Goal: Task Accomplishment & Management: Use online tool/utility

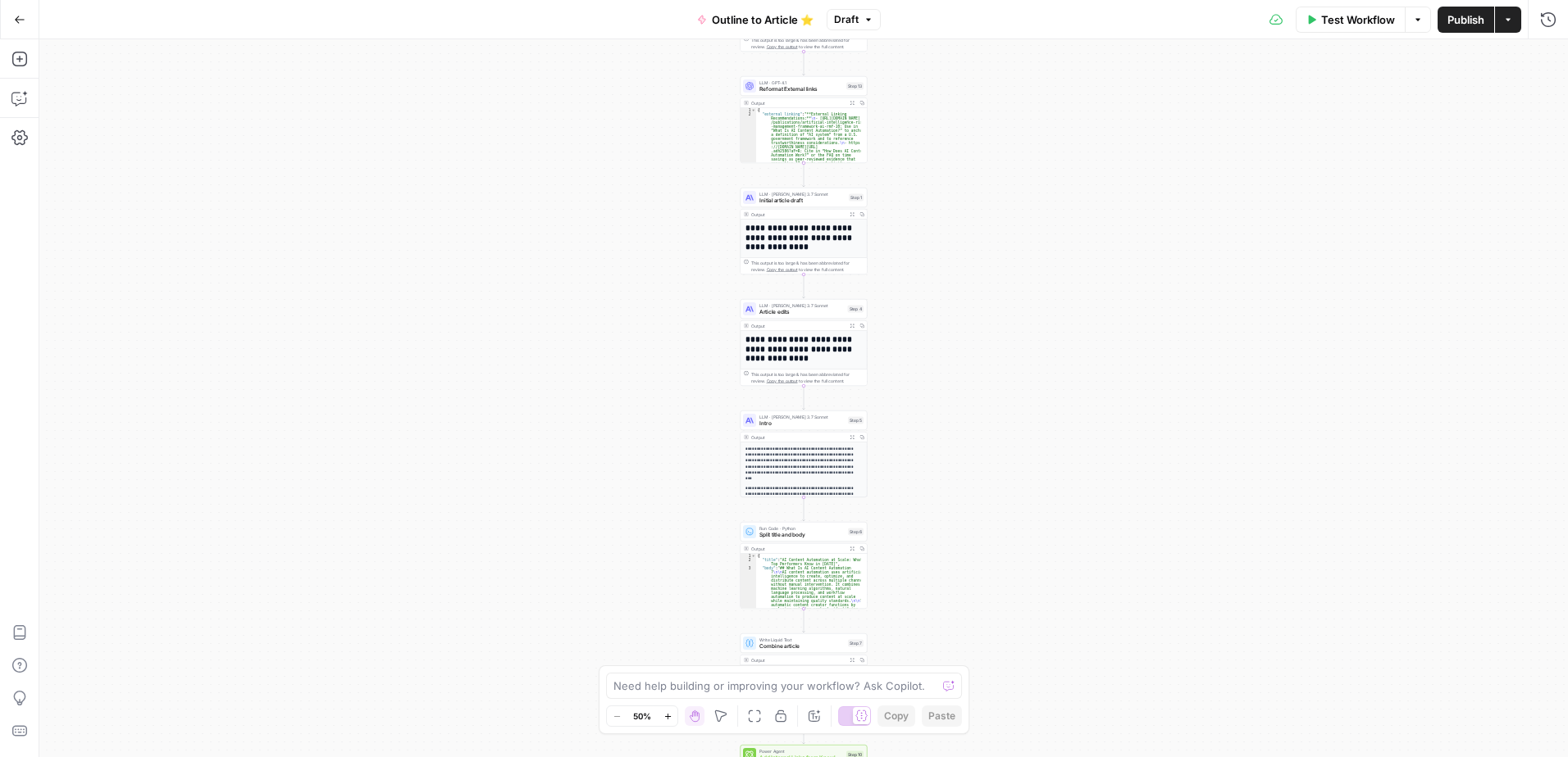
click at [1503, 23] on icon "button" at bounding box center [1508, 20] width 10 height 10
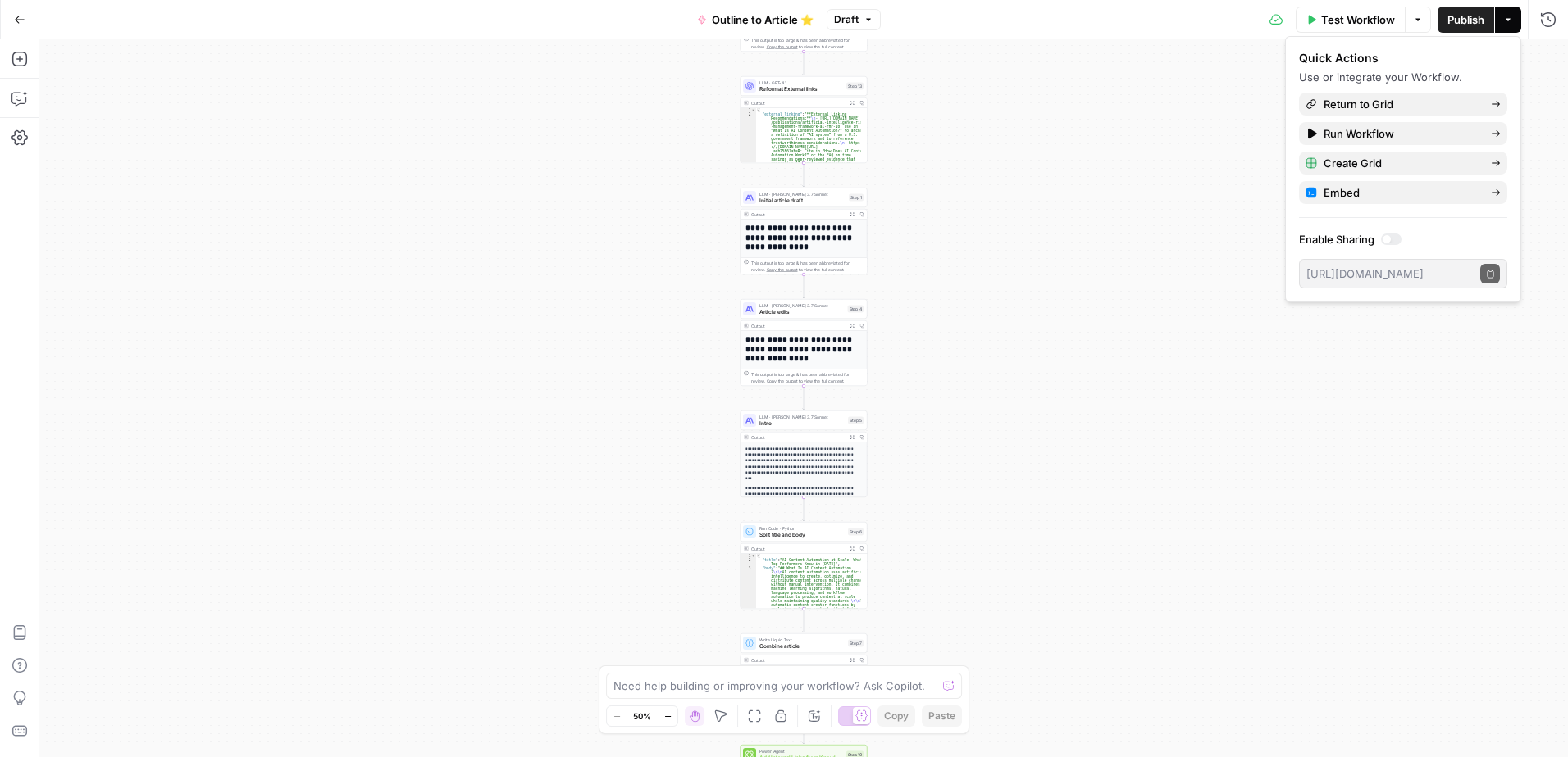
click at [1421, 16] on icon "button" at bounding box center [1418, 20] width 10 height 10
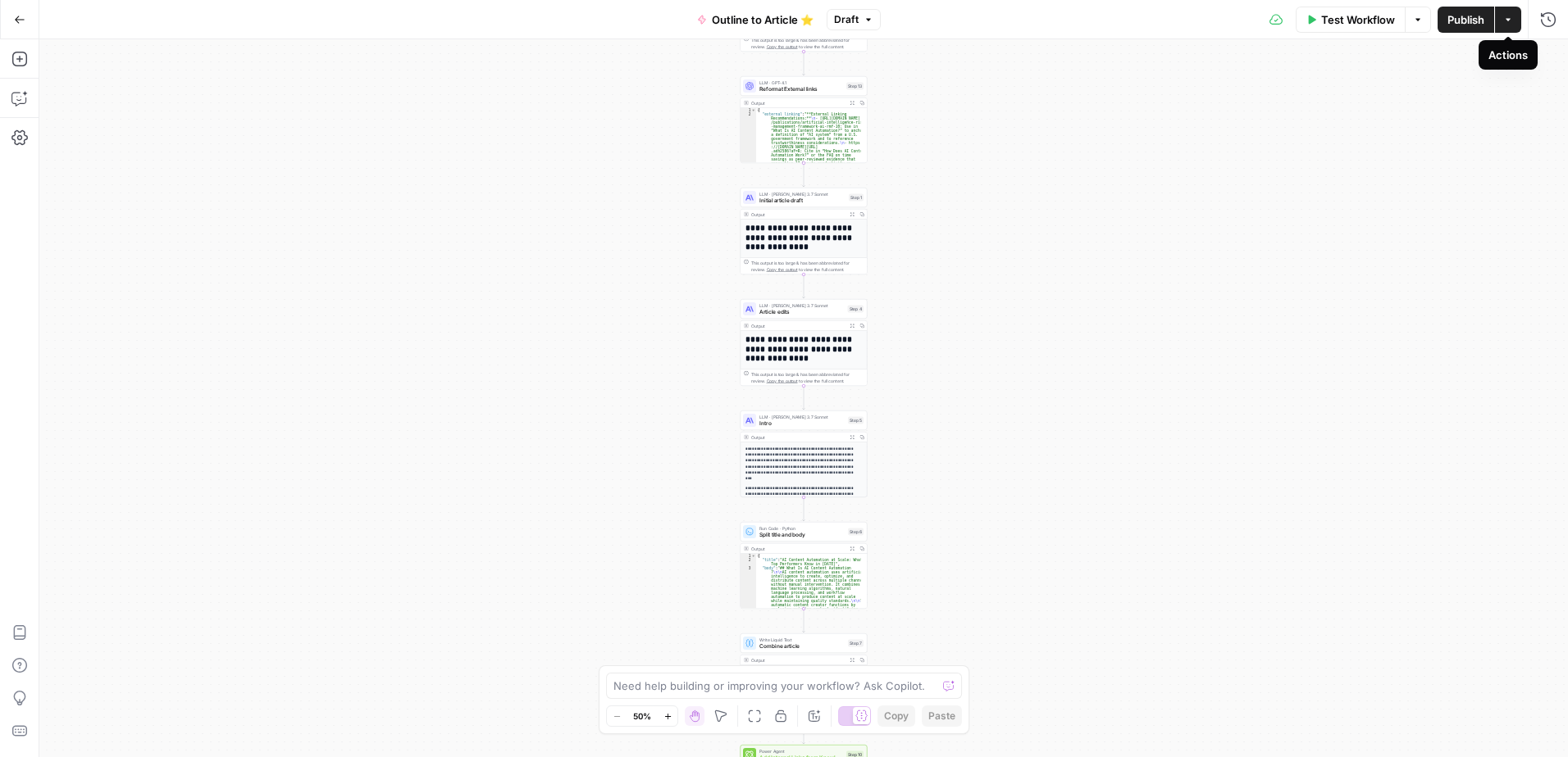
click at [1506, 17] on icon "button" at bounding box center [1508, 20] width 10 height 10
click at [19, 19] on icon "button" at bounding box center [20, 19] width 10 height 8
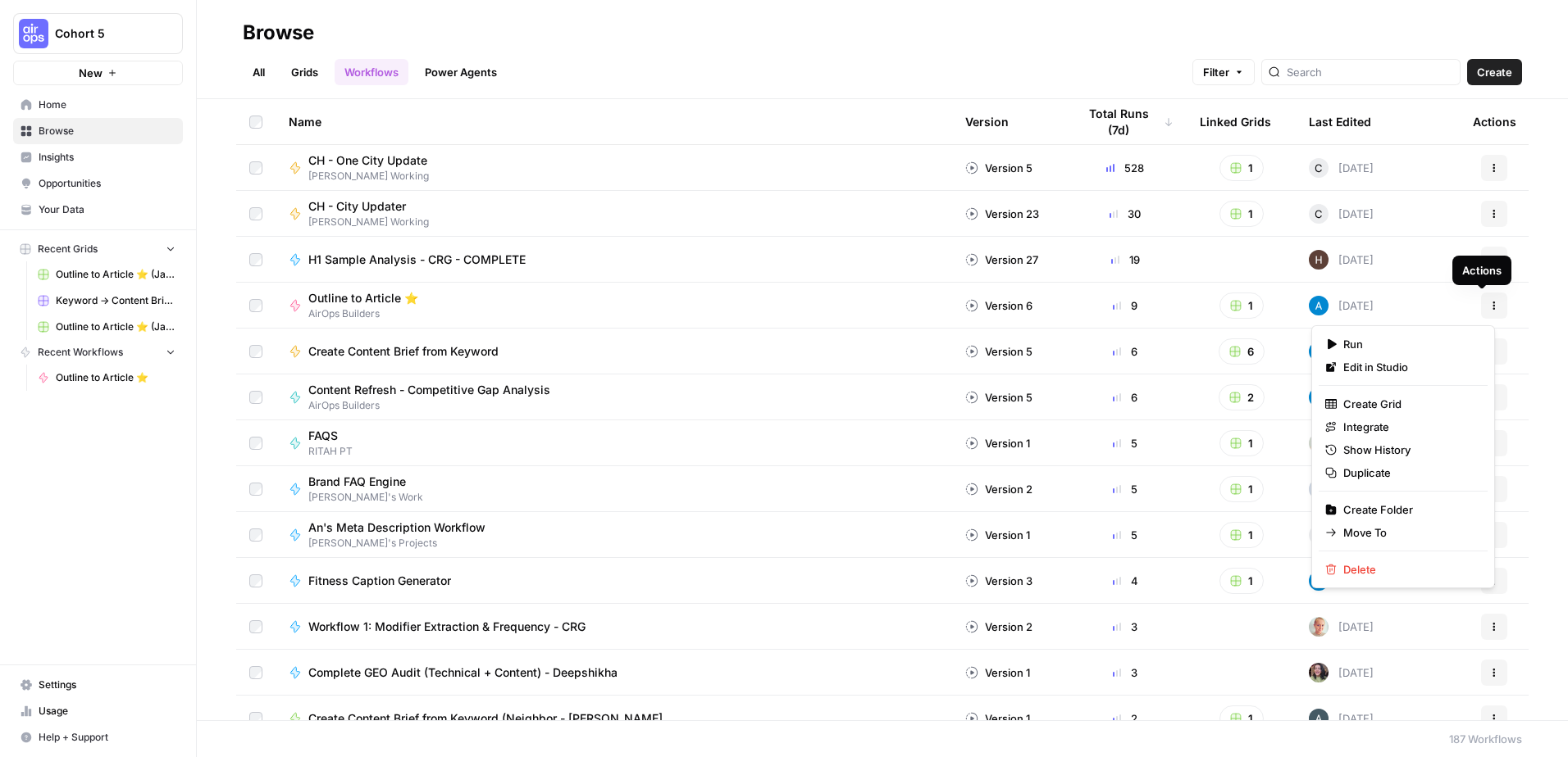
click at [1487, 302] on button "Actions" at bounding box center [1494, 305] width 27 height 26
click at [1369, 469] on span "Duplicate" at bounding box center [1408, 472] width 131 height 16
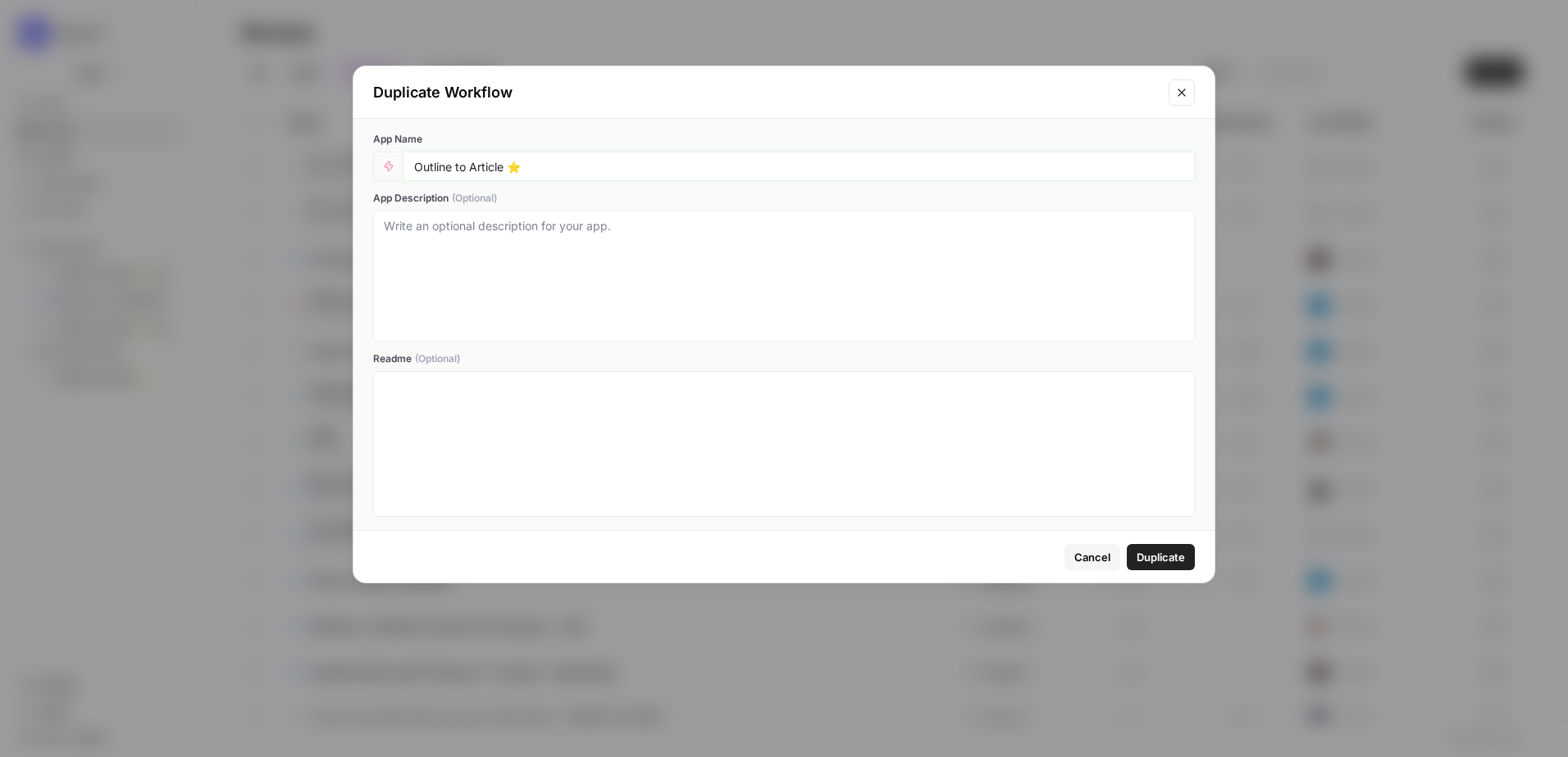
click at [710, 165] on input "Outline to Article ⭐️" at bounding box center [799, 166] width 769 height 15
type input "Outline to Article ⭐️ Nofisat D"
click at [1159, 558] on span "Duplicate" at bounding box center [1160, 557] width 49 height 16
